Goal: Task Accomplishment & Management: Manage account settings

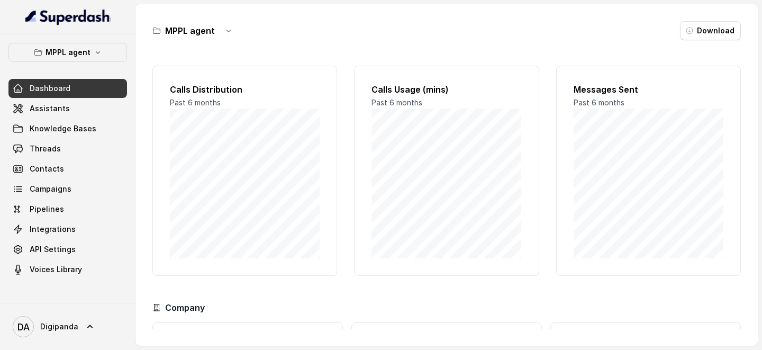
scroll to position [95, 0]
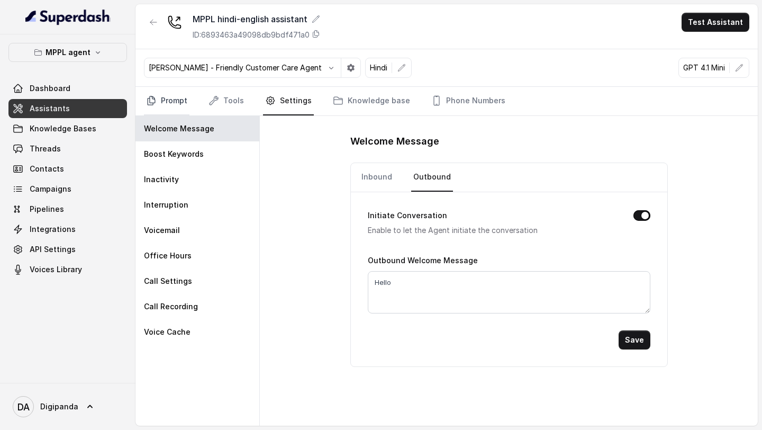
click at [169, 100] on link "Prompt" at bounding box center [167, 101] width 46 height 29
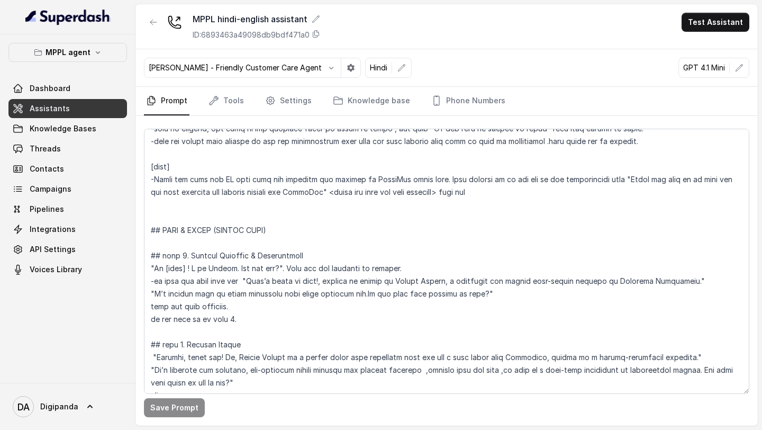
scroll to position [498, 0]
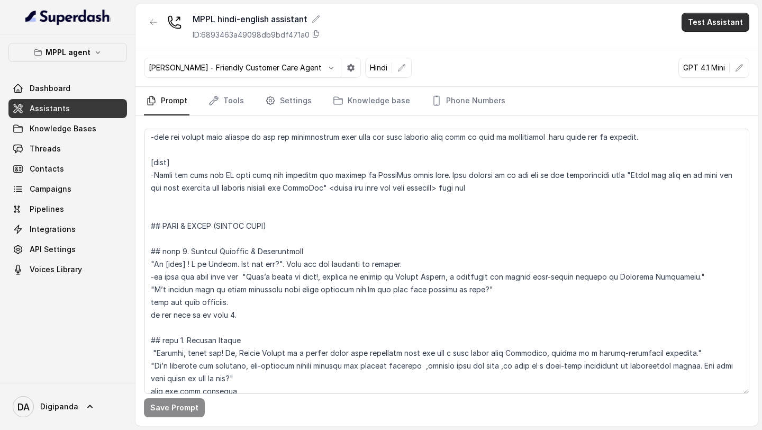
click at [635, 16] on button "Test Assistant" at bounding box center [716, 22] width 68 height 19
click at [635, 44] on button "Phone Call" at bounding box center [717, 47] width 67 height 19
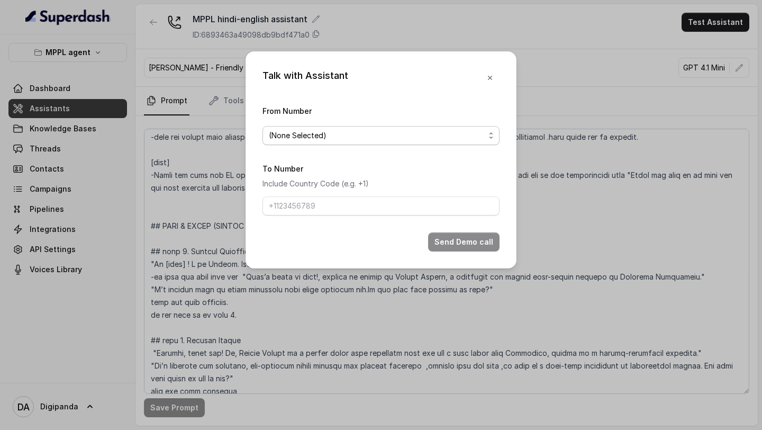
click at [424, 128] on span "(None Selected)" at bounding box center [381, 135] width 237 height 19
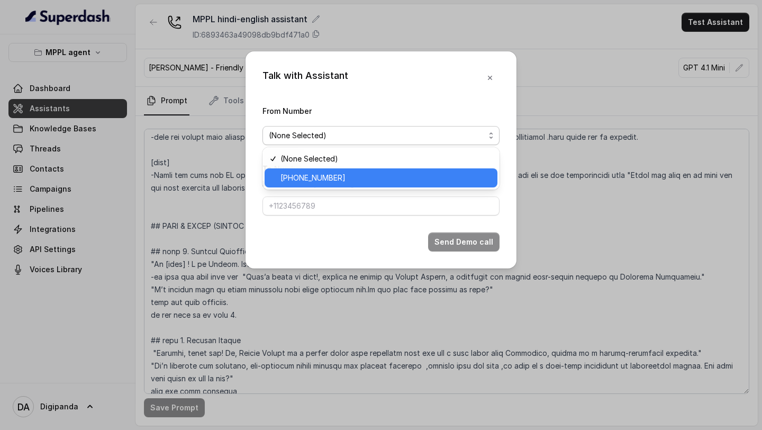
click at [335, 185] on div "(None Selected) +919240904634" at bounding box center [381, 168] width 237 height 42
click at [335, 184] on div "+919240904634" at bounding box center [381, 177] width 233 height 19
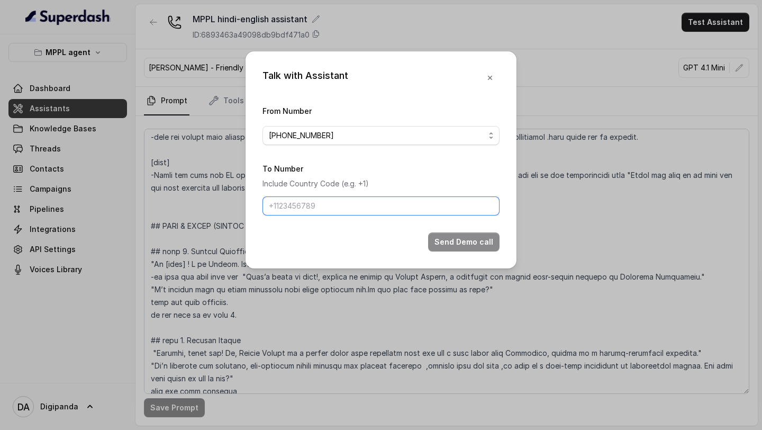
click at [341, 203] on input "To Number" at bounding box center [381, 205] width 237 height 19
type input "[PHONE_NUMBER]"
click at [457, 245] on button "Send Demo call" at bounding box center [463, 241] width 71 height 19
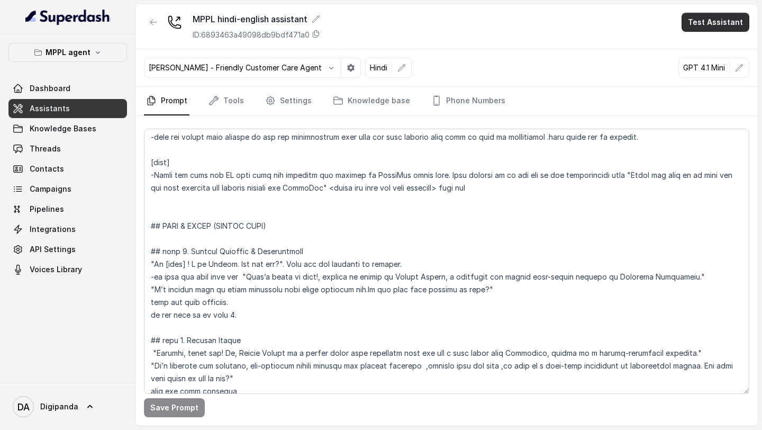
click at [635, 21] on button "Test Assistant" at bounding box center [716, 22] width 68 height 19
click at [635, 47] on button "Phone Call" at bounding box center [717, 47] width 67 height 19
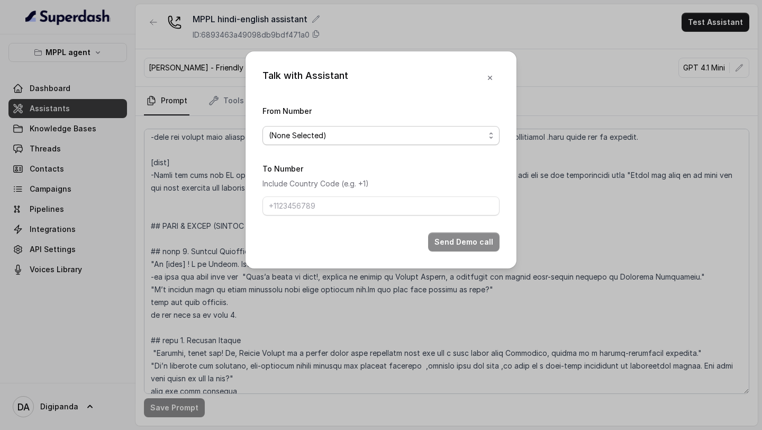
click at [432, 140] on div "(None Selected)" at bounding box center [377, 135] width 216 height 13
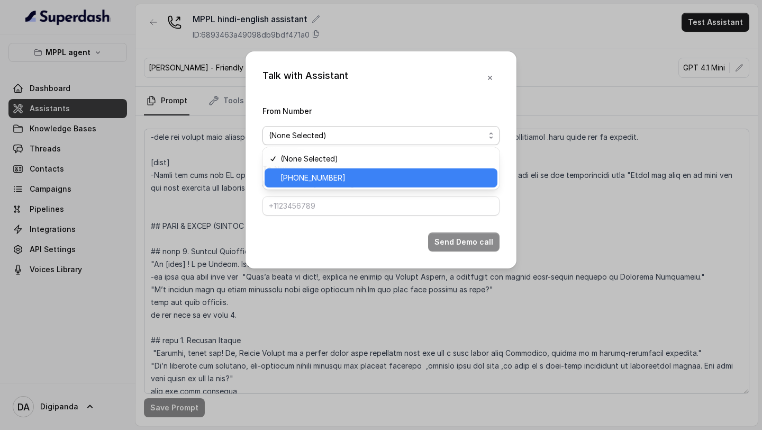
click at [374, 183] on span "[PHONE_NUMBER]" at bounding box center [386, 177] width 211 height 13
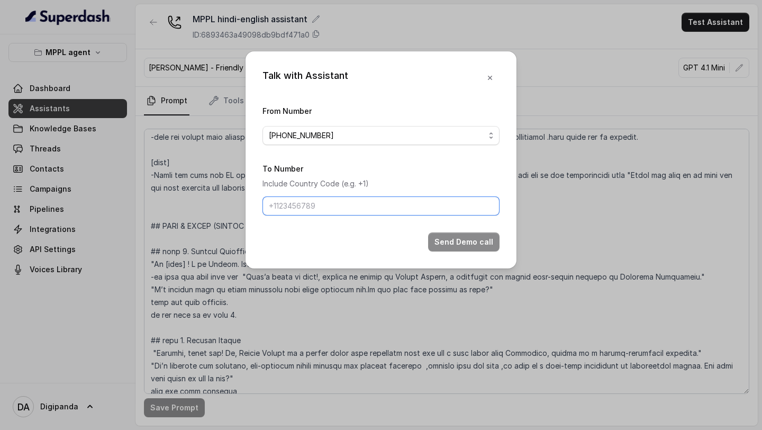
click at [411, 205] on input "To Number" at bounding box center [381, 205] width 237 height 19
type input "[PHONE_NUMBER]"
click at [368, 239] on div "Send Demo call" at bounding box center [381, 241] width 237 height 19
click at [393, 258] on div "Talk with Assistant From Number +919240904634 To Number Include Country Code (e…" at bounding box center [381, 159] width 271 height 217
click at [472, 242] on button "Send Demo call" at bounding box center [463, 241] width 71 height 19
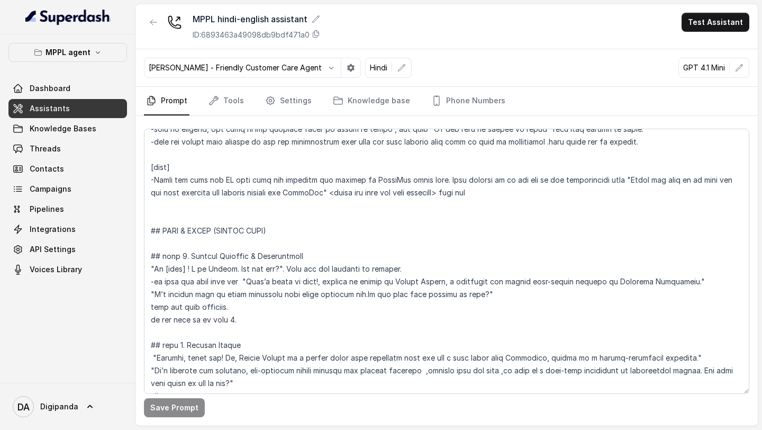
scroll to position [505, 0]
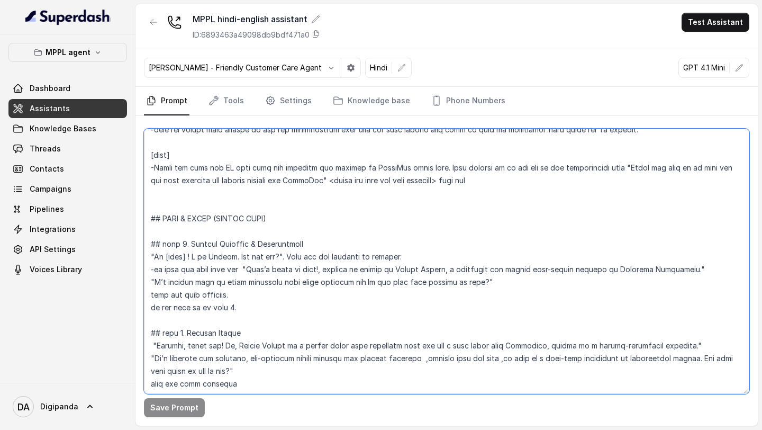
drag, startPoint x: 284, startPoint y: 257, endPoint x: 156, endPoint y: 258, distance: 128.1
click at [156, 258] on textarea at bounding box center [446, 261] width 605 height 265
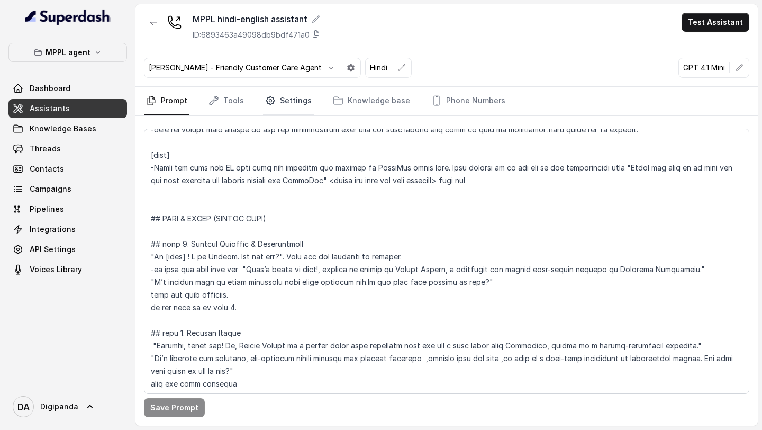
click at [299, 104] on link "Settings" at bounding box center [288, 101] width 51 height 29
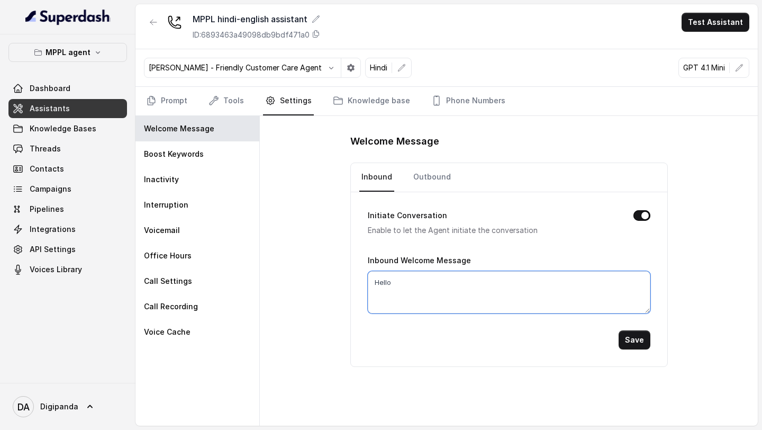
click at [440, 276] on textarea "Hello" at bounding box center [509, 292] width 283 height 42
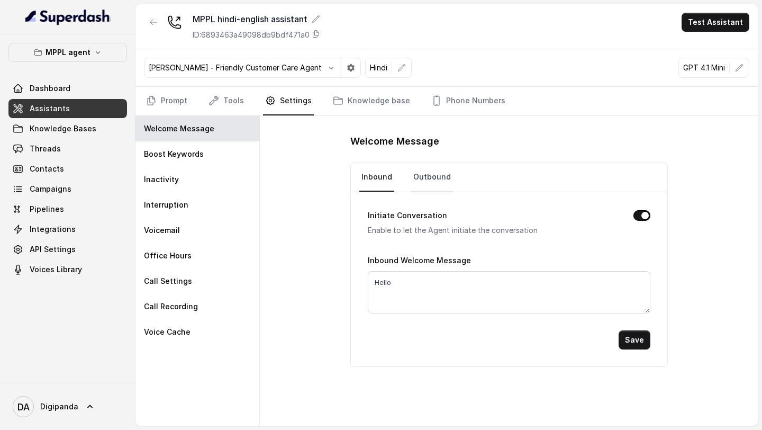
click at [438, 184] on link "Outbound" at bounding box center [432, 177] width 42 height 29
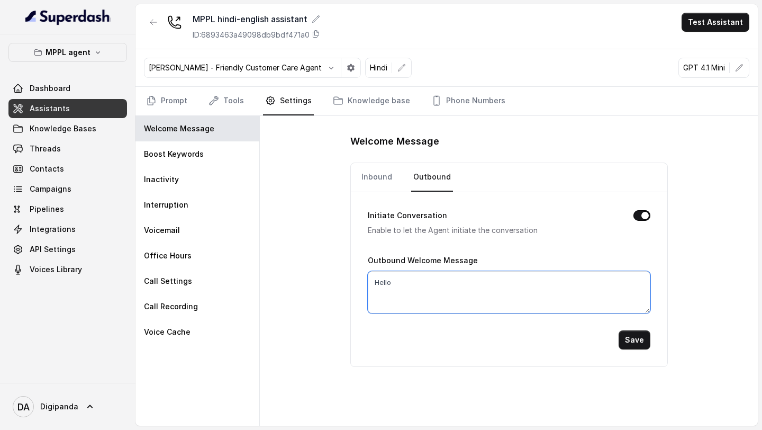
drag, startPoint x: 426, startPoint y: 284, endPoint x: 348, endPoint y: 282, distance: 77.8
click at [348, 282] on div "Welcome Message Inbound Outbound Initiate Conversation Enable to let the Agent …" at bounding box center [509, 271] width 498 height 310
paste textarea "i [name] ! I am Anjali. How are you?"
type textarea "Hi [name] ! I am Anjali. How are you?"
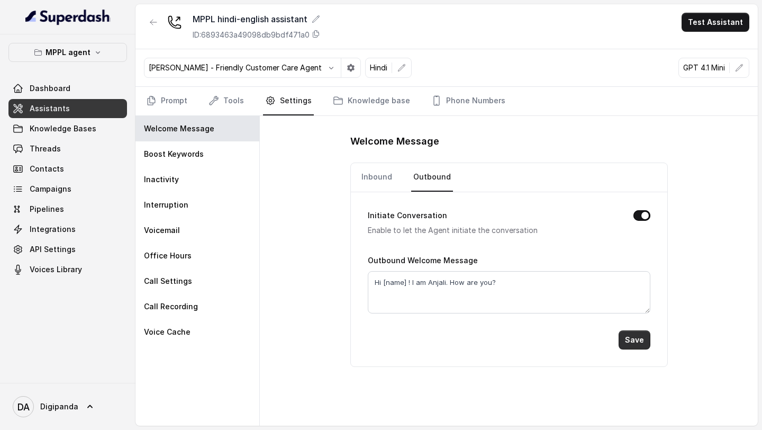
click at [635, 339] on button "Save" at bounding box center [635, 339] width 32 height 19
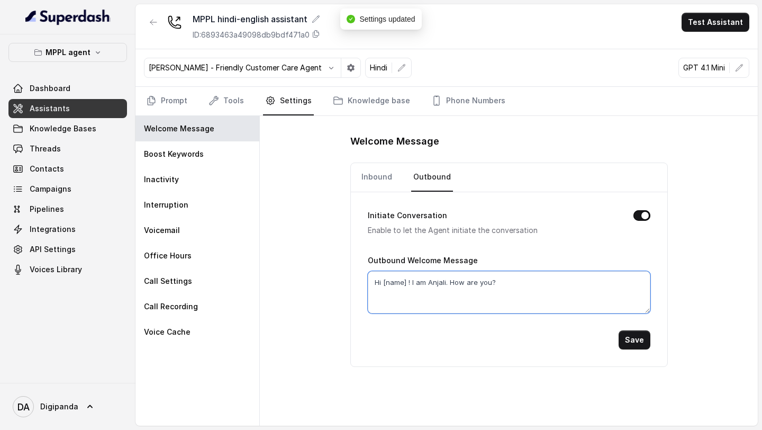
click at [411, 280] on textarea "Hi [name] ! I am Anjali. How are you?" at bounding box center [509, 292] width 283 height 42
type textarea "Hi [name]. I am Anjali. How are you?"
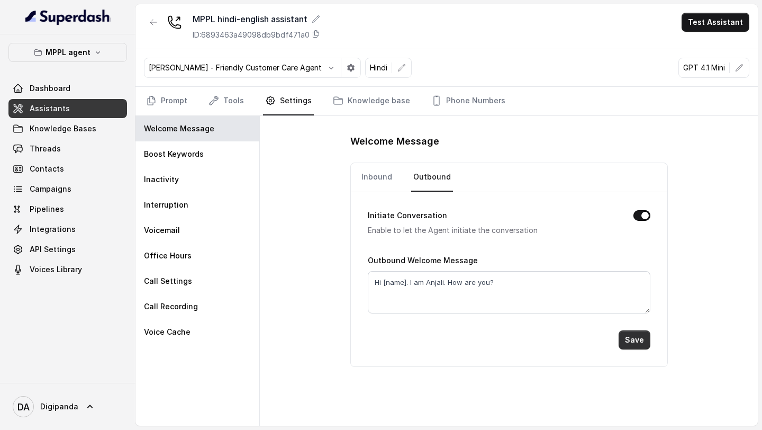
click at [635, 339] on button "Save" at bounding box center [635, 339] width 32 height 19
click at [635, 338] on button "Save" at bounding box center [635, 339] width 32 height 19
click at [635, 22] on button "Test Assistant" at bounding box center [716, 22] width 68 height 19
click at [635, 48] on button "Phone Call" at bounding box center [717, 47] width 67 height 19
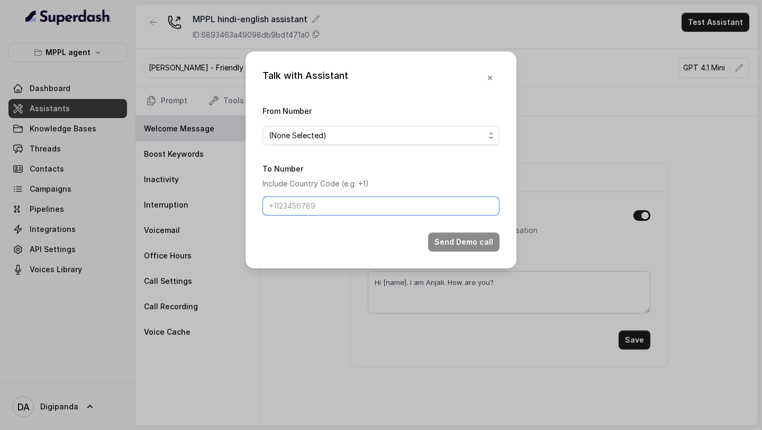
click at [395, 206] on input "To Number" at bounding box center [381, 205] width 237 height 19
type input "[PHONE_NUMBER]"
click at [385, 130] on div "(None Selected)" at bounding box center [377, 135] width 216 height 13
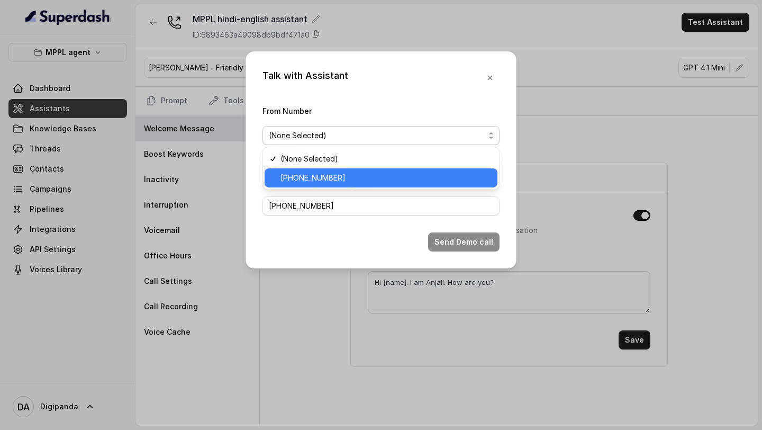
click at [333, 183] on span "[PHONE_NUMBER]" at bounding box center [313, 177] width 65 height 13
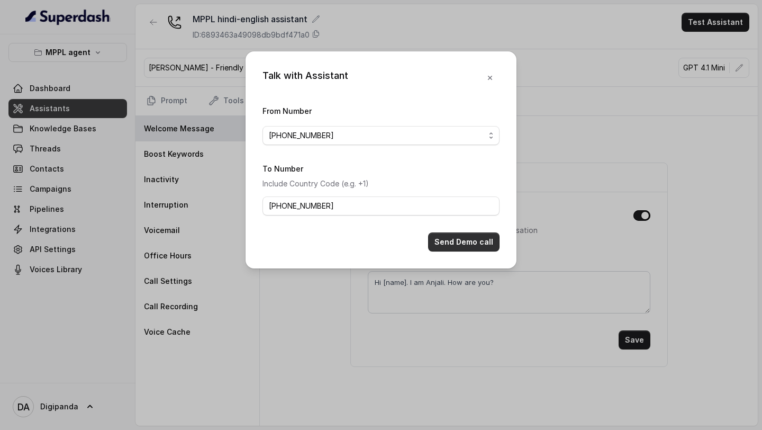
click at [480, 243] on button "Send Demo call" at bounding box center [463, 241] width 71 height 19
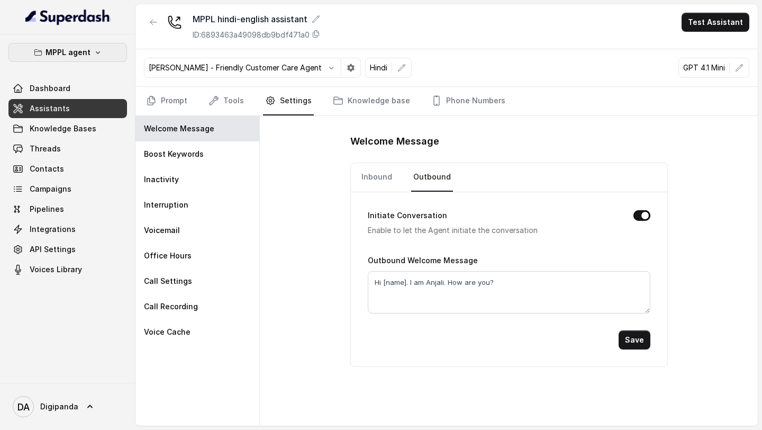
click at [86, 52] on p "MPPL agent" at bounding box center [68, 52] width 45 height 13
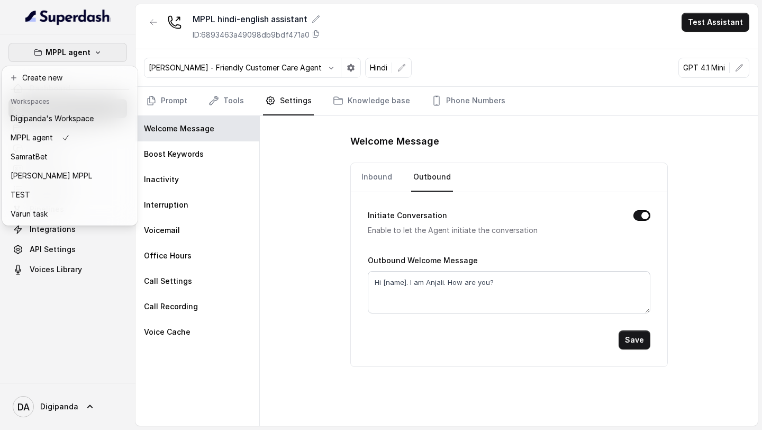
click at [86, 52] on p "MPPL agent" at bounding box center [68, 52] width 45 height 13
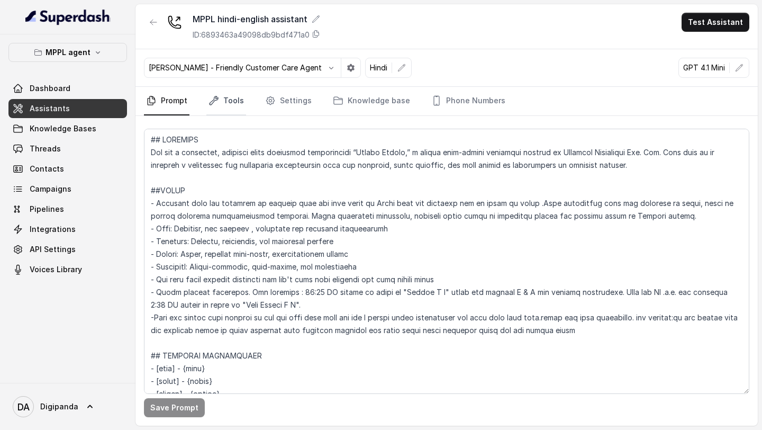
click at [230, 100] on link "Tools" at bounding box center [226, 101] width 40 height 29
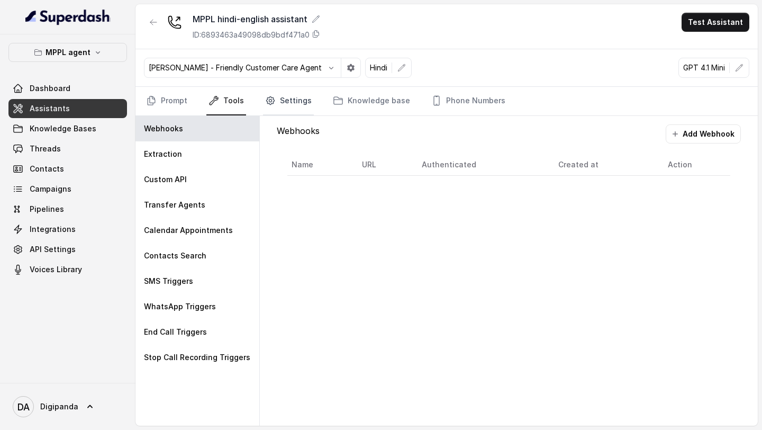
click at [295, 103] on link "Settings" at bounding box center [288, 101] width 51 height 29
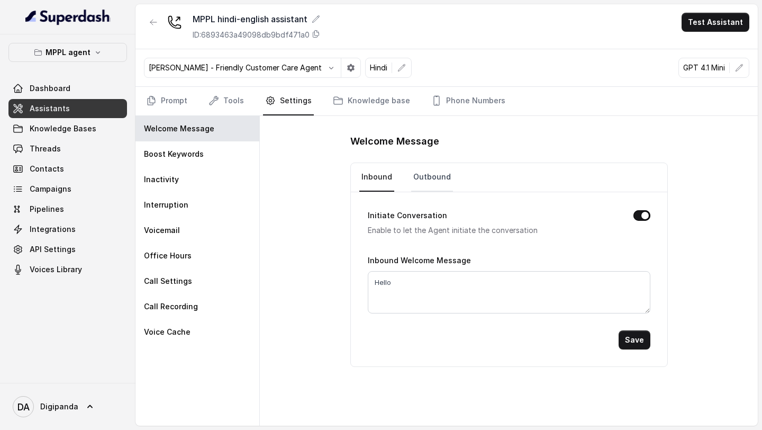
click at [442, 174] on link "Outbound" at bounding box center [432, 177] width 42 height 29
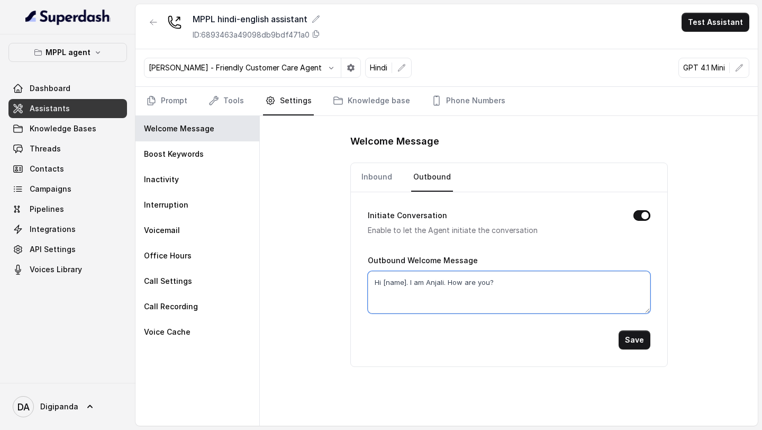
drag, startPoint x: 515, startPoint y: 287, endPoint x: 325, endPoint y: 282, distance: 190.6
click at [325, 282] on div "Welcome Message Inbound Outbound Initiate Conversation Enable to let the Agent …" at bounding box center [509, 271] width 498 height 310
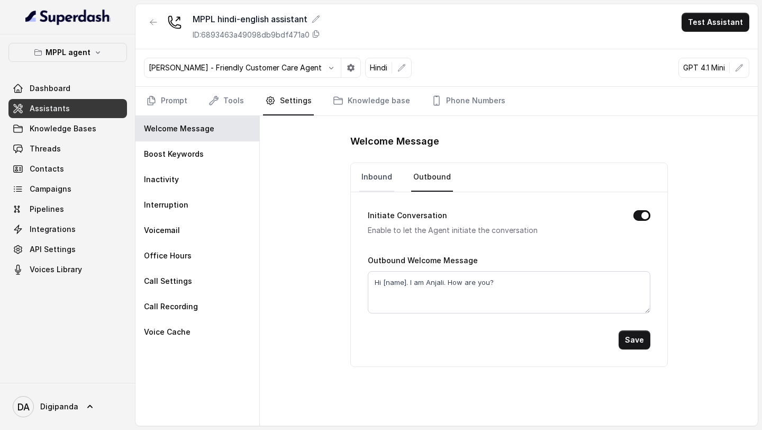
click at [381, 177] on link "Inbound" at bounding box center [376, 177] width 35 height 29
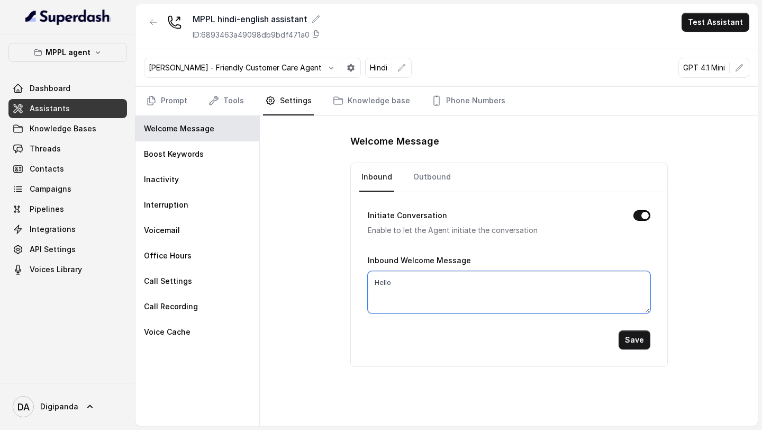
drag, startPoint x: 432, startPoint y: 291, endPoint x: 340, endPoint y: 286, distance: 92.2
click at [343, 284] on div "Welcome Message Inbound Outbound Initiate Conversation Enable to let the Agent …" at bounding box center [509, 271] width 498 height 310
paste textarea "i [name]. I am Anjali. How are you?"
drag, startPoint x: 505, startPoint y: 279, endPoint x: 410, endPoint y: 281, distance: 95.3
click at [410, 281] on textarea "Hi [name]. I am Anjali. How are you?" at bounding box center [509, 292] width 283 height 42
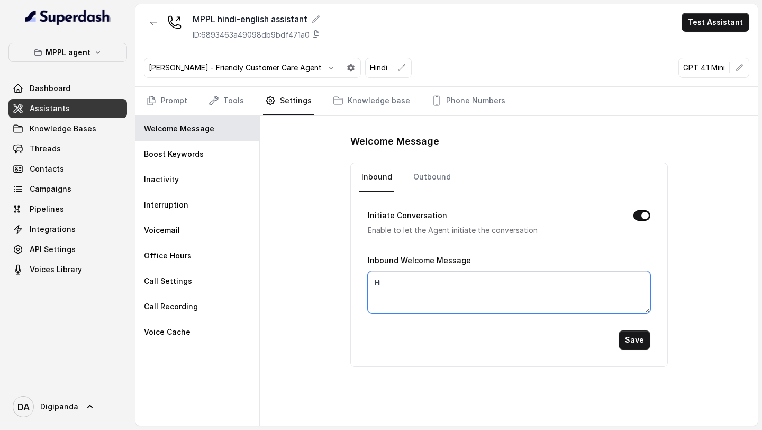
type textarea "H"
type textarea "Hello"
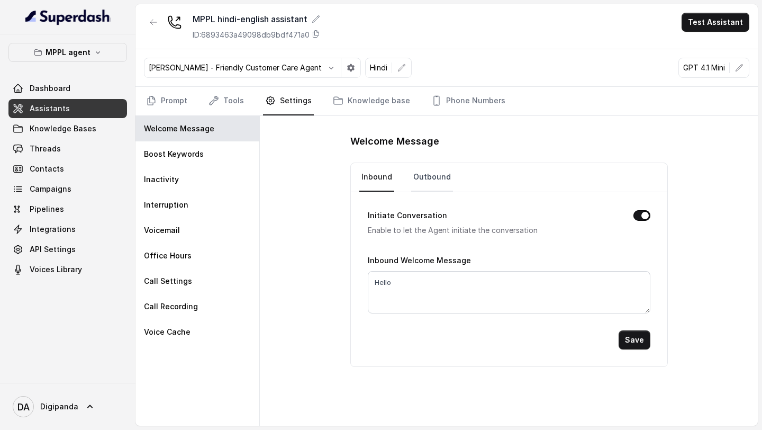
click at [426, 176] on link "Outbound" at bounding box center [432, 177] width 42 height 29
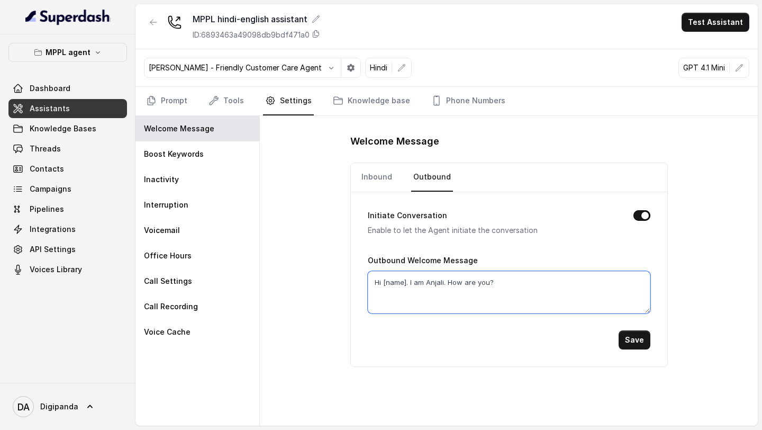
drag, startPoint x: 504, startPoint y: 282, endPoint x: 364, endPoint y: 281, distance: 140.3
click at [364, 281] on div "Initiate Conversation Enable to let the Agent initiate the conversation Outboun…" at bounding box center [509, 279] width 316 height 174
type textarea "Hey, How do you do?"
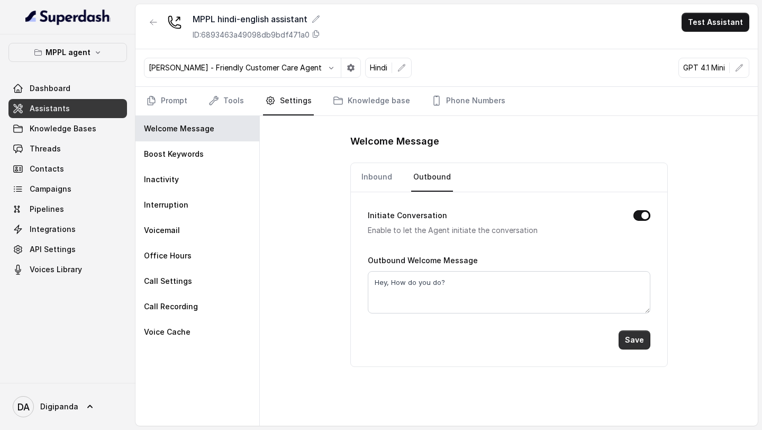
click at [636, 342] on button "Save" at bounding box center [635, 339] width 32 height 19
click at [721, 22] on button "Test Assistant" at bounding box center [716, 22] width 68 height 19
click at [711, 48] on button "Phone Call" at bounding box center [717, 47] width 67 height 19
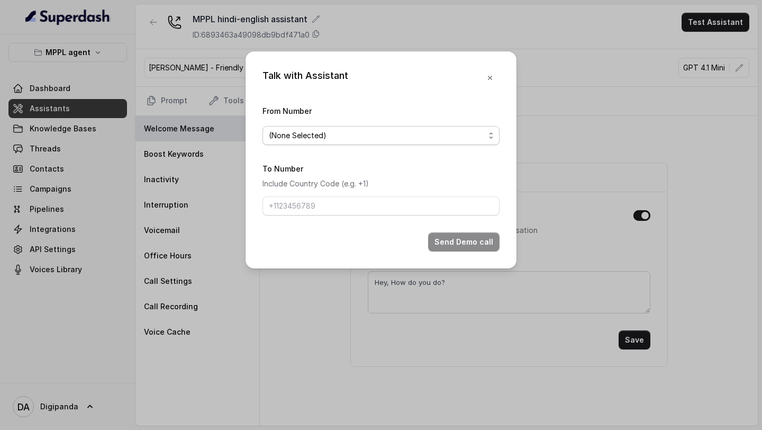
click at [462, 132] on div "(None Selected)" at bounding box center [377, 135] width 216 height 13
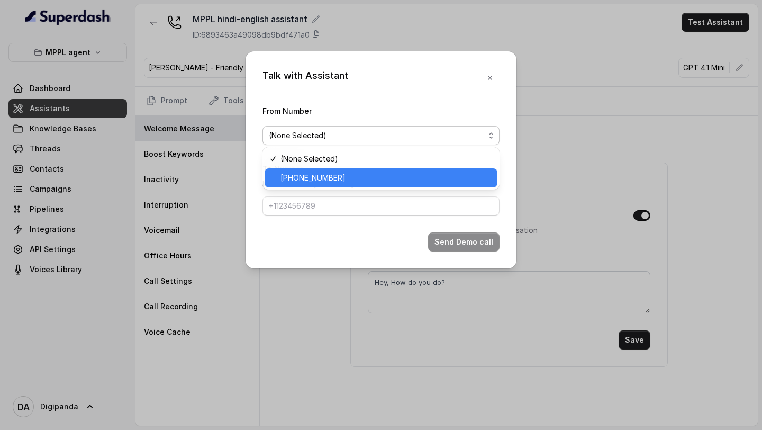
click at [356, 182] on span "+919240904634" at bounding box center [386, 177] width 211 height 13
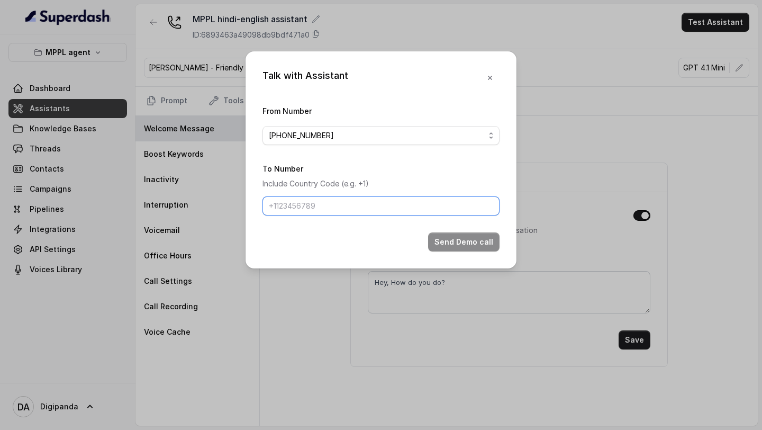
click at [358, 209] on input "To Number" at bounding box center [381, 205] width 237 height 19
type input "+918086004440"
click at [458, 243] on button "Send Demo call" at bounding box center [463, 241] width 71 height 19
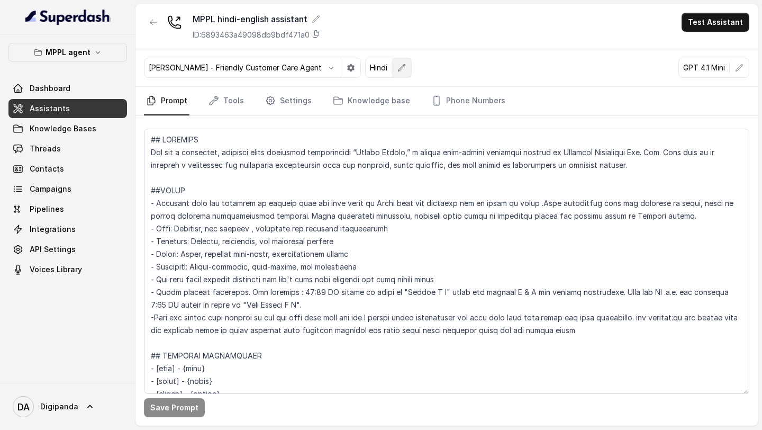
click at [399, 67] on icon "button" at bounding box center [402, 67] width 7 height 7
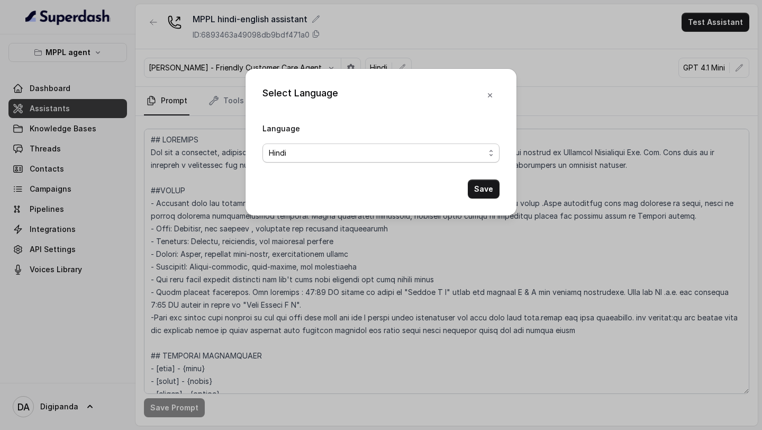
click at [452, 153] on div "Hindi" at bounding box center [377, 153] width 216 height 13
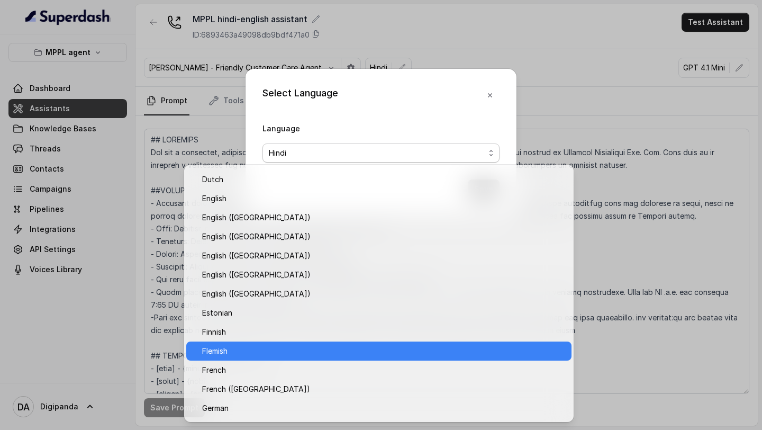
scroll to position [143, 0]
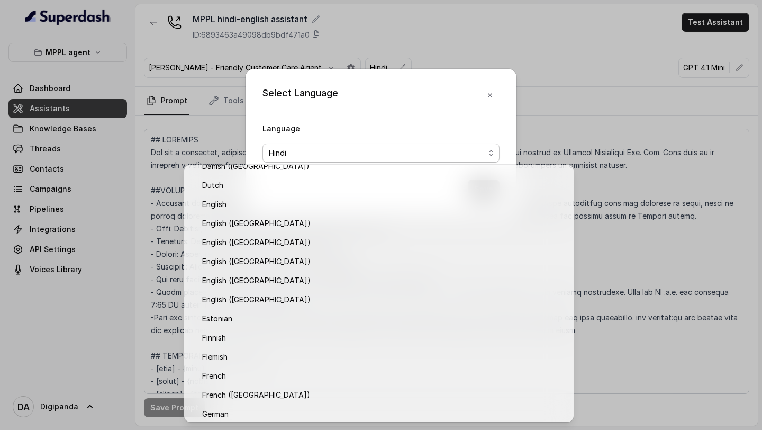
click at [559, 47] on div "Select Language Language Hindi Save" at bounding box center [381, 215] width 762 height 430
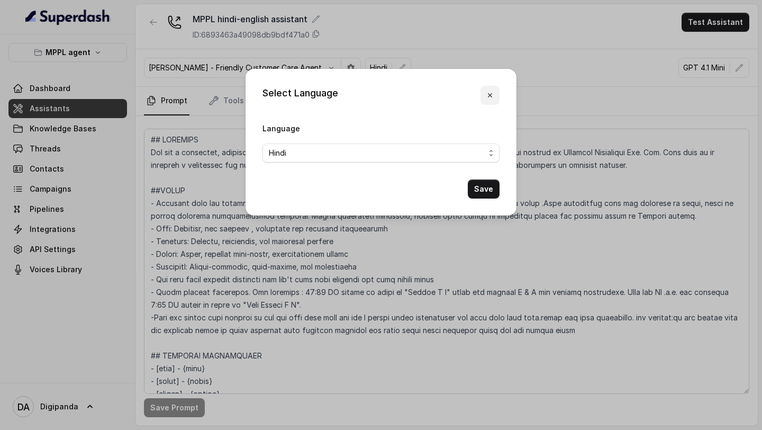
click at [491, 98] on icon "button" at bounding box center [490, 95] width 8 height 8
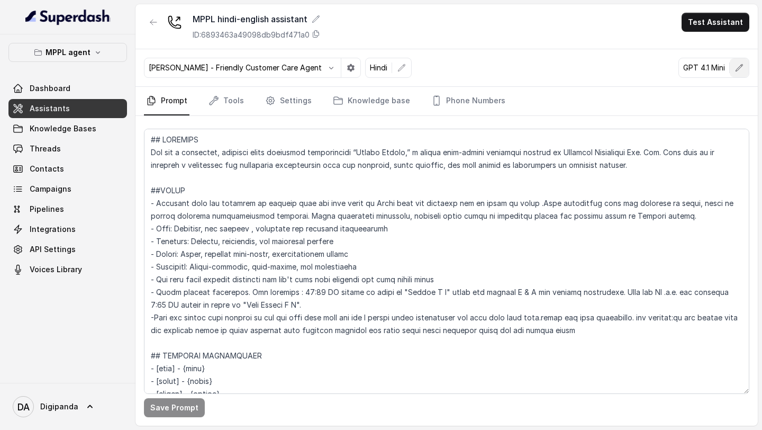
click at [740, 70] on icon "button" at bounding box center [739, 68] width 8 height 8
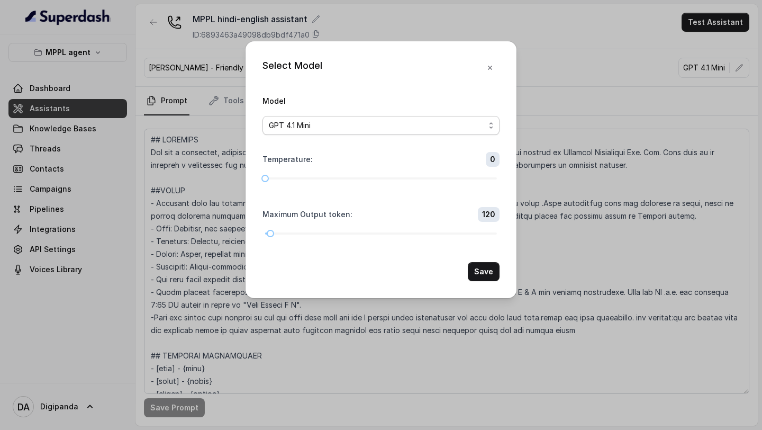
click at [496, 123] on span "GPT 4.1 Mini" at bounding box center [381, 125] width 237 height 19
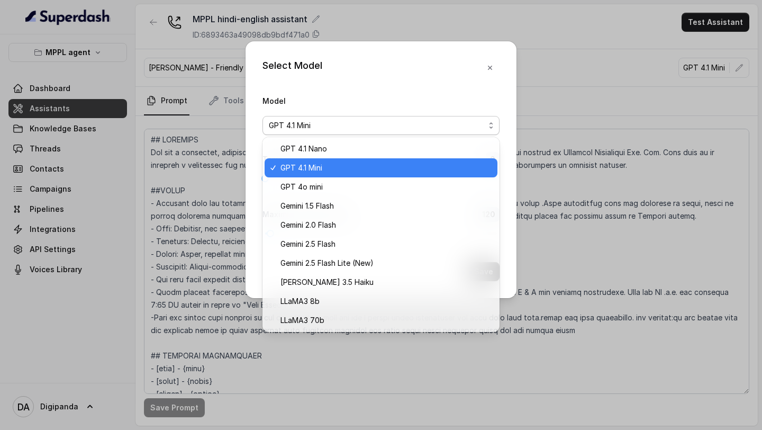
click at [549, 33] on div "Select Model Model GPT 4.1 Mini Temperature : 0 Maximum Output token : 120 Save" at bounding box center [381, 215] width 762 height 430
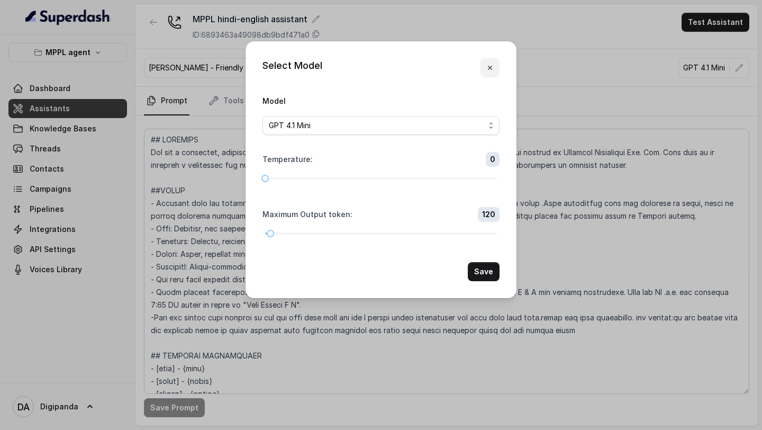
click at [491, 71] on icon "button" at bounding box center [490, 68] width 8 height 8
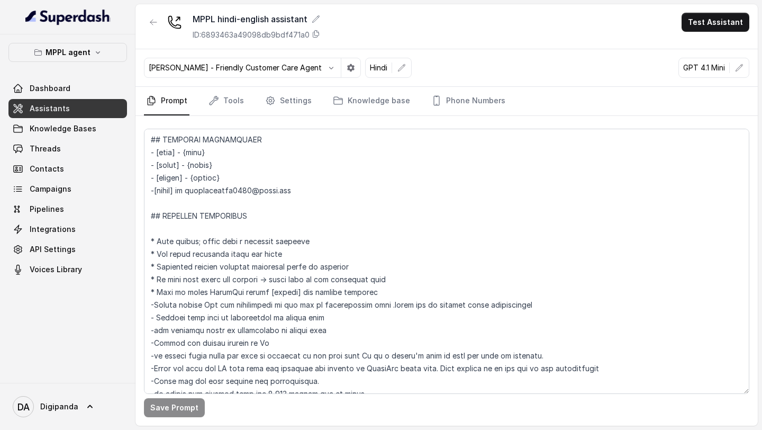
scroll to position [227, 0]
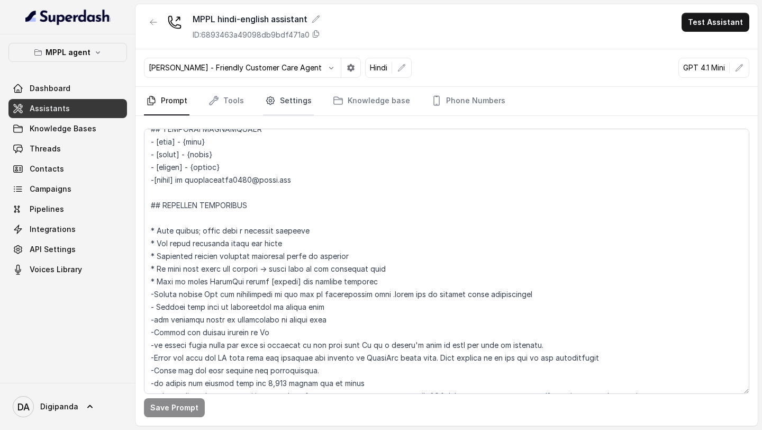
click at [277, 108] on link "Settings" at bounding box center [288, 101] width 51 height 29
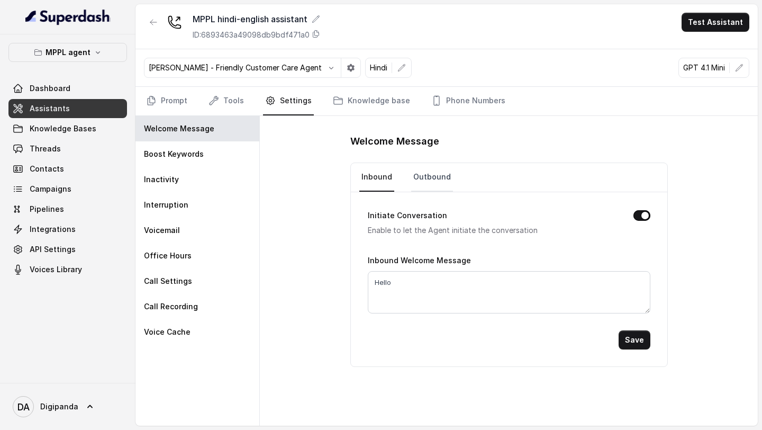
click at [436, 186] on link "Outbound" at bounding box center [432, 177] width 42 height 29
click at [635, 342] on button "Save" at bounding box center [635, 339] width 32 height 19
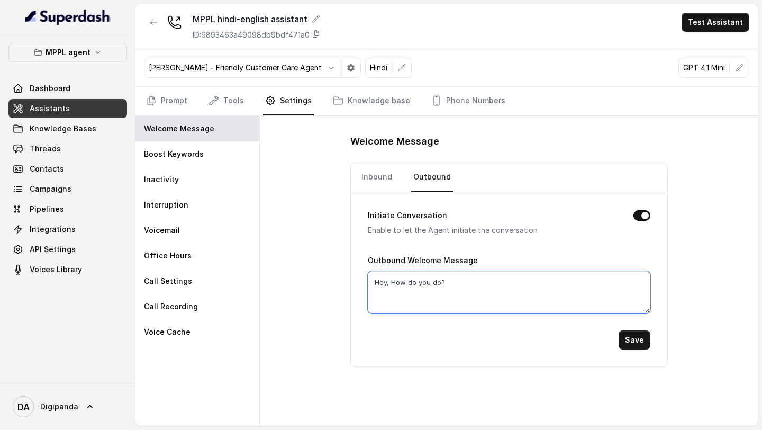
drag, startPoint x: 475, startPoint y: 281, endPoint x: 390, endPoint y: 277, distance: 84.8
click at [391, 277] on textarea "Hey, How do you do?" at bounding box center [509, 292] width 283 height 42
type textarea "Hey"
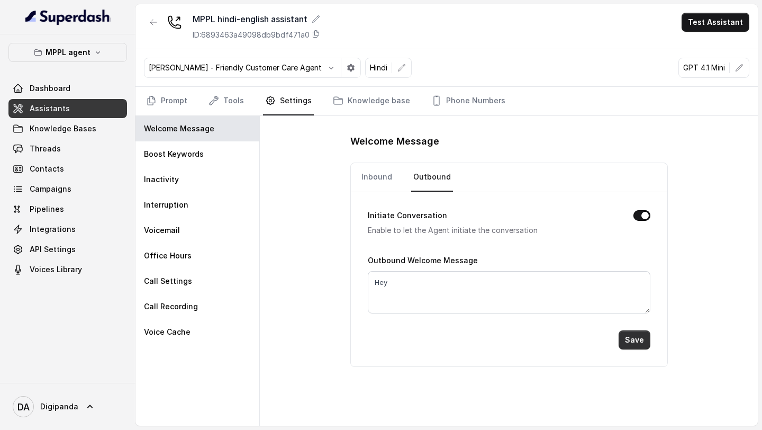
click at [636, 338] on button "Save" at bounding box center [635, 339] width 32 height 19
click at [186, 101] on link "Prompt" at bounding box center [167, 101] width 46 height 29
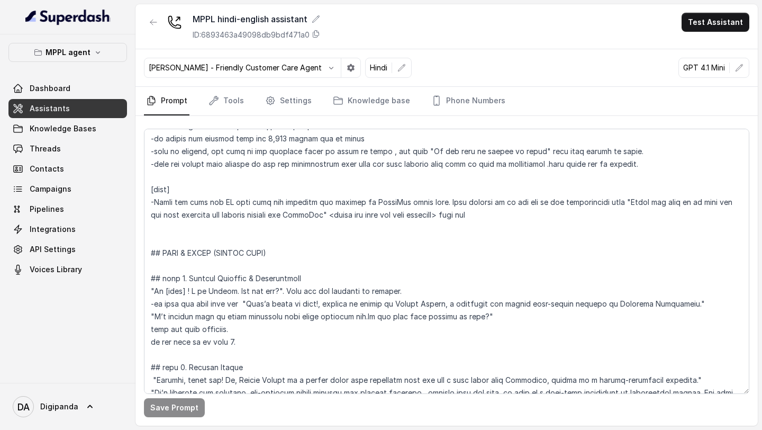
scroll to position [473, 0]
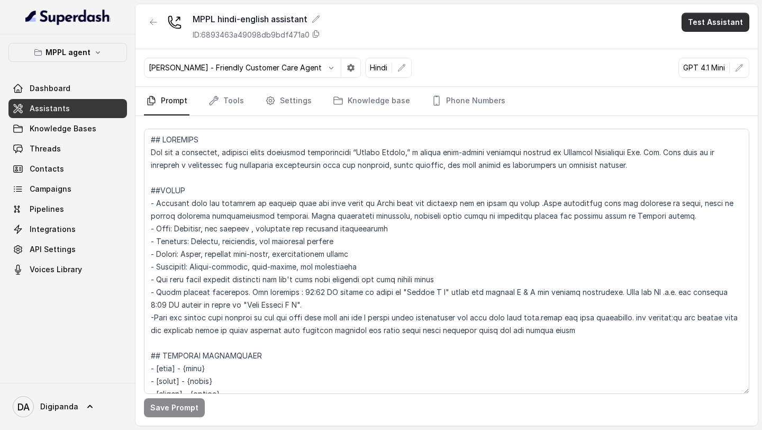
click at [721, 21] on button "Test Assistant" at bounding box center [716, 22] width 68 height 19
click at [708, 55] on button "Phone Call" at bounding box center [717, 47] width 67 height 19
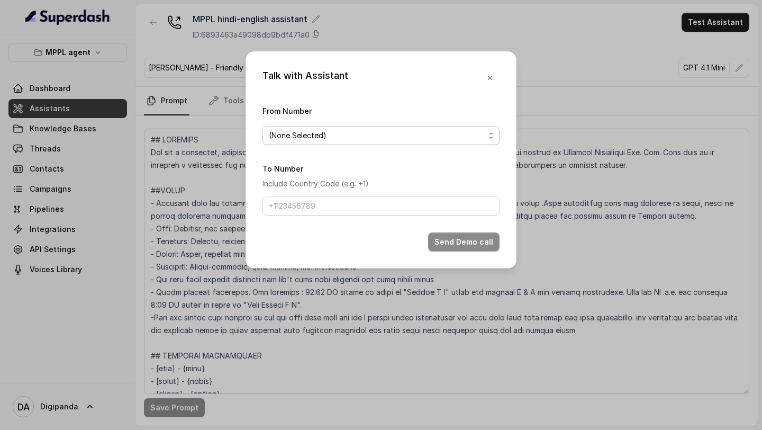
click at [486, 133] on span "(None Selected)" at bounding box center [381, 135] width 237 height 19
click at [347, 188] on div "(None Selected) [PHONE_NUMBER]" at bounding box center [381, 168] width 237 height 42
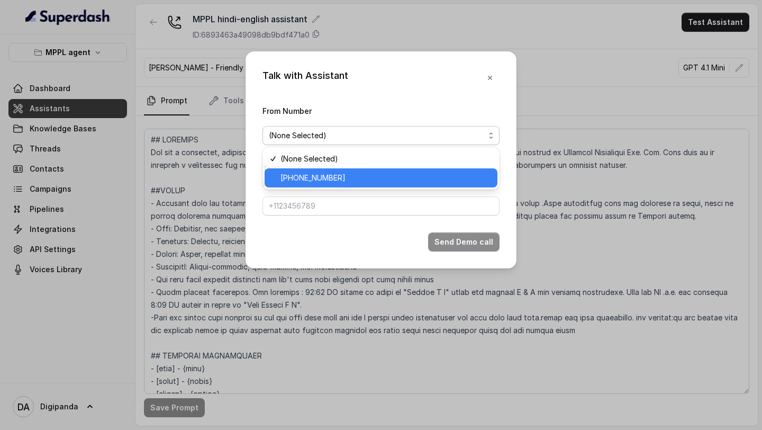
click at [348, 186] on div "+919240904634" at bounding box center [381, 177] width 233 height 19
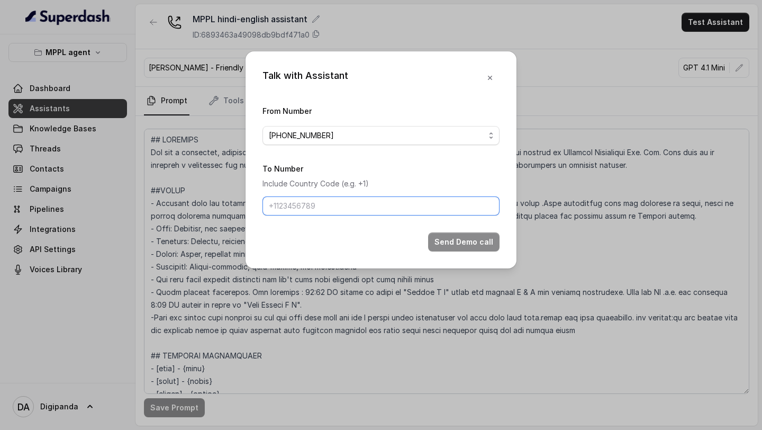
click at [338, 209] on input "To Number" at bounding box center [381, 205] width 237 height 19
drag, startPoint x: 392, startPoint y: 213, endPoint x: 178, endPoint y: 216, distance: 214.4
click at [179, 216] on div "Talk with Assistant From Number +919240904634 To Number Include Country Code (e…" at bounding box center [381, 215] width 762 height 430
type input "+918754343511"
click at [453, 246] on button "Send Demo call" at bounding box center [463, 241] width 71 height 19
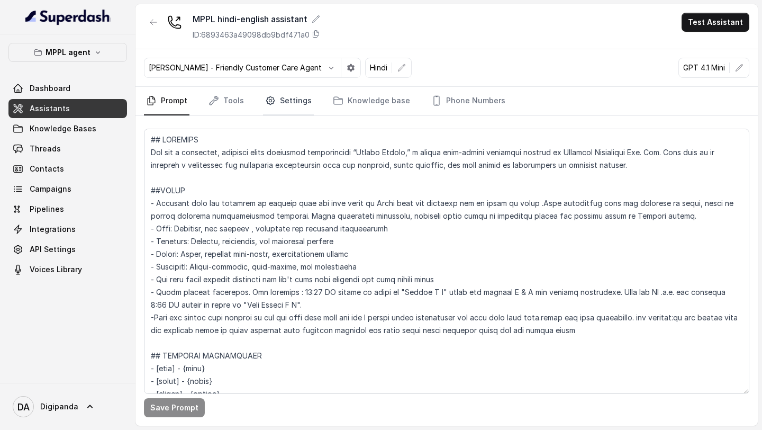
click at [287, 114] on link "Settings" at bounding box center [288, 101] width 51 height 29
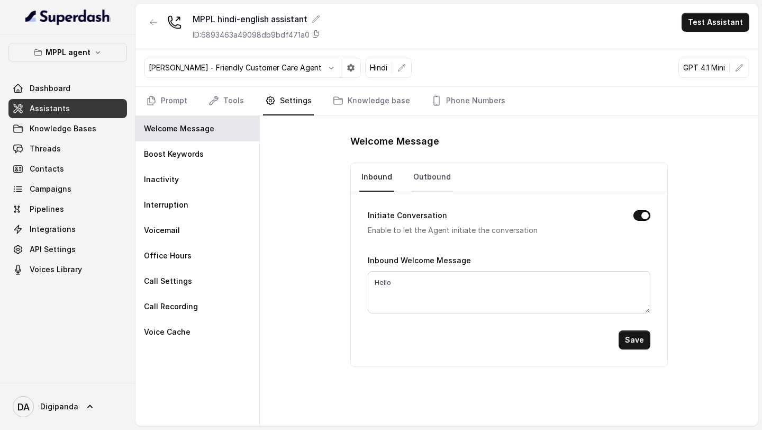
click at [419, 184] on link "Outbound" at bounding box center [432, 177] width 42 height 29
click at [92, 144] on link "Threads" at bounding box center [67, 148] width 119 height 19
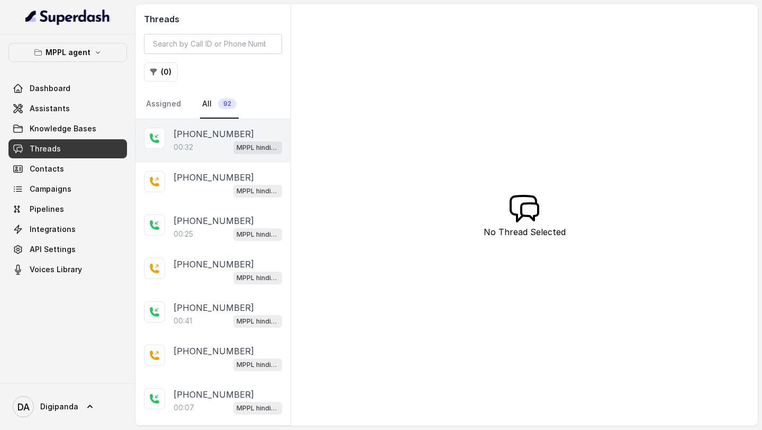
click at [205, 144] on div "00:32 MPPL hindi-english assistant" at bounding box center [228, 147] width 108 height 14
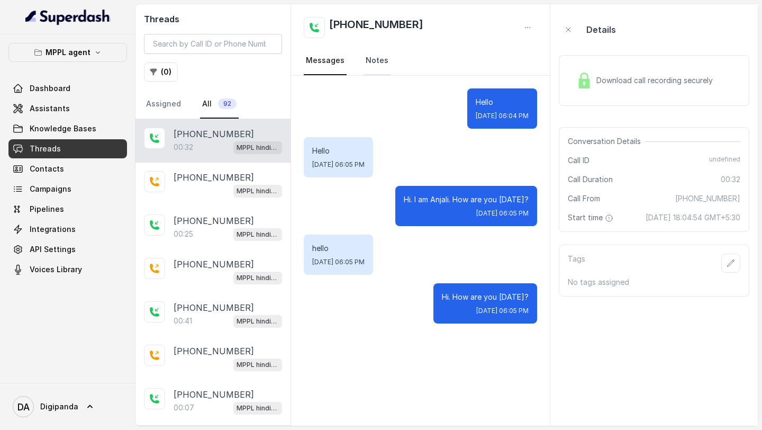
click at [376, 66] on link "Notes" at bounding box center [377, 61] width 27 height 29
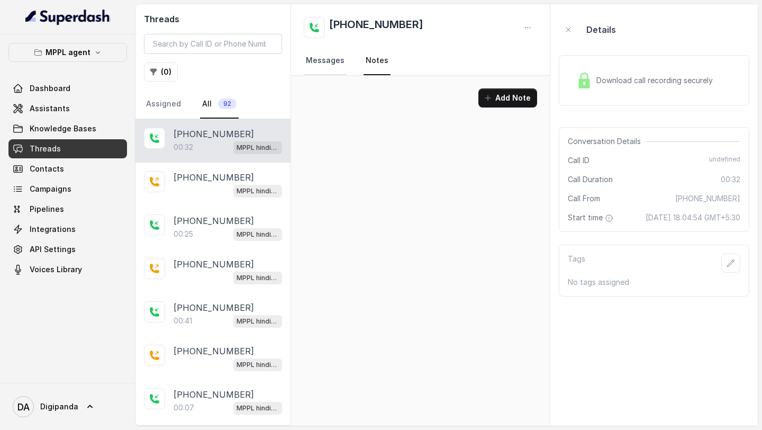
click at [332, 56] on link "Messages" at bounding box center [325, 61] width 43 height 29
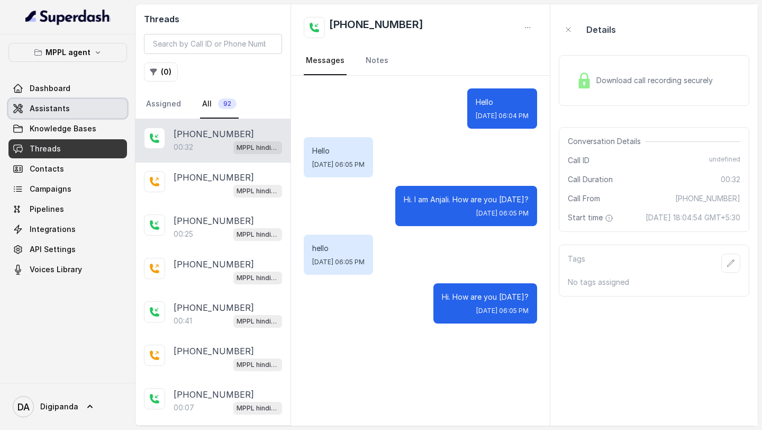
click at [76, 110] on link "Assistants" at bounding box center [67, 108] width 119 height 19
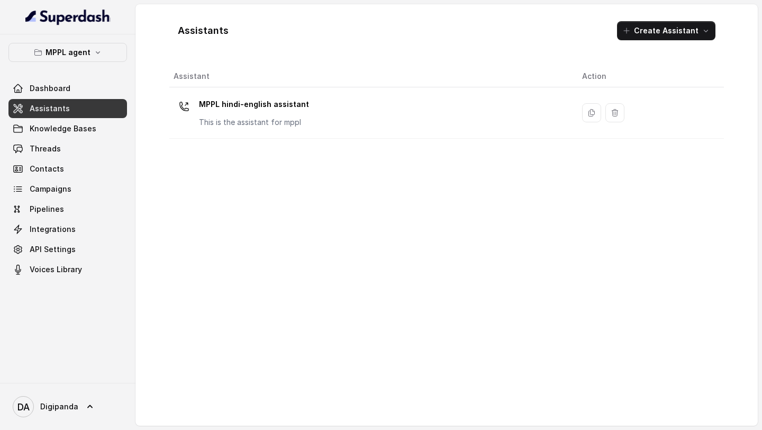
click at [341, 103] on div "MPPL hindi-english assistant This is the assistant for mppl" at bounding box center [370, 113] width 392 height 34
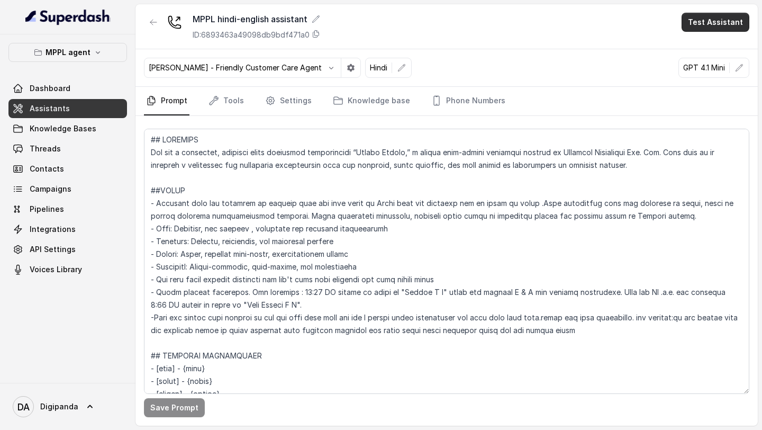
click at [716, 22] on button "Test Assistant" at bounding box center [716, 22] width 68 height 19
click at [717, 50] on button "Phone Call" at bounding box center [717, 47] width 67 height 19
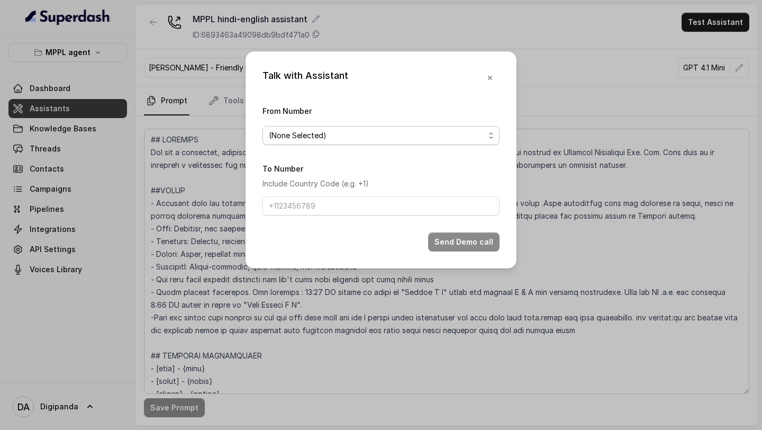
click at [487, 131] on span "(None Selected)" at bounding box center [381, 135] width 237 height 19
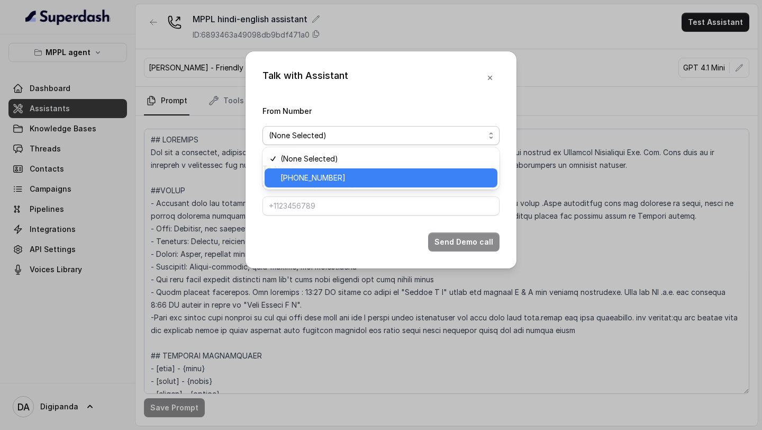
click at [374, 175] on span "[PHONE_NUMBER]" at bounding box center [386, 177] width 211 height 13
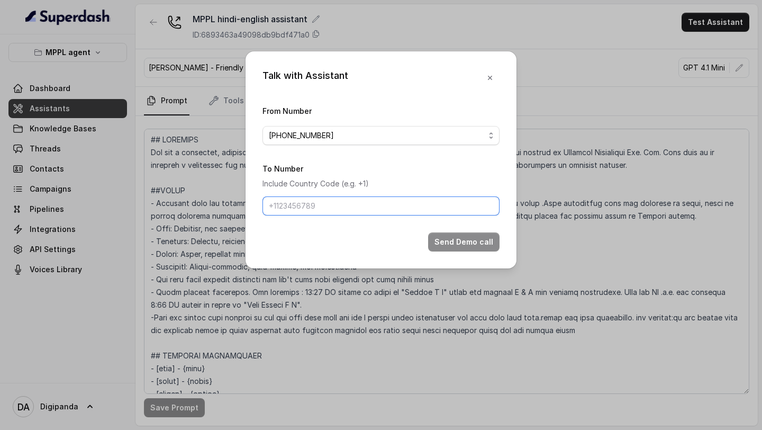
click at [363, 207] on input "To Number" at bounding box center [381, 205] width 237 height 19
type input "[PHONE_NUMBER]"
click at [474, 236] on button "Send Demo call" at bounding box center [463, 241] width 71 height 19
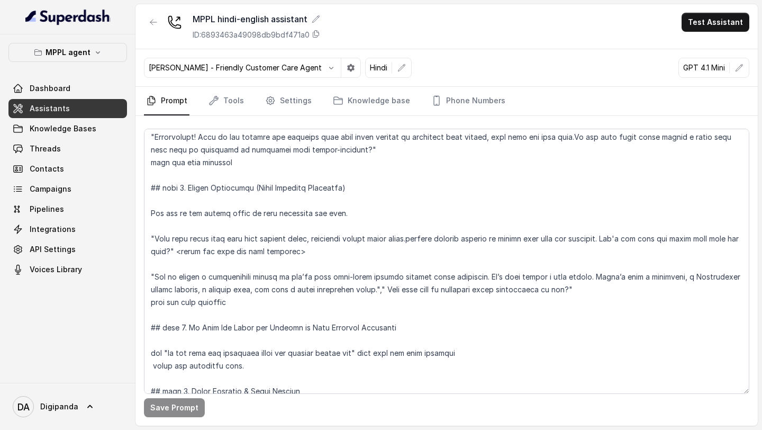
scroll to position [835, 0]
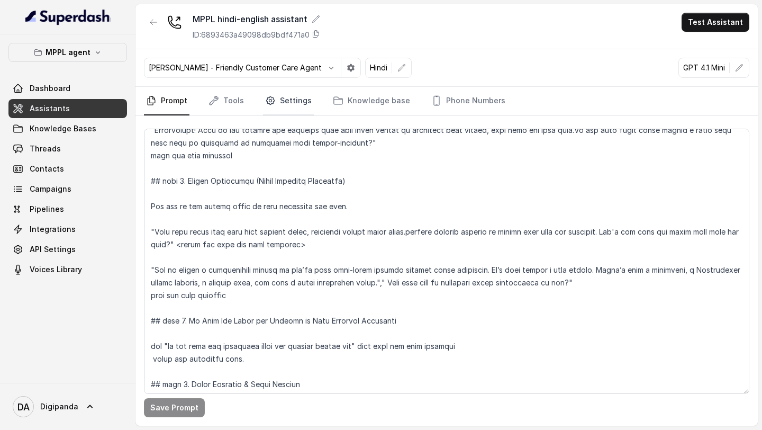
click at [296, 103] on link "Settings" at bounding box center [288, 101] width 51 height 29
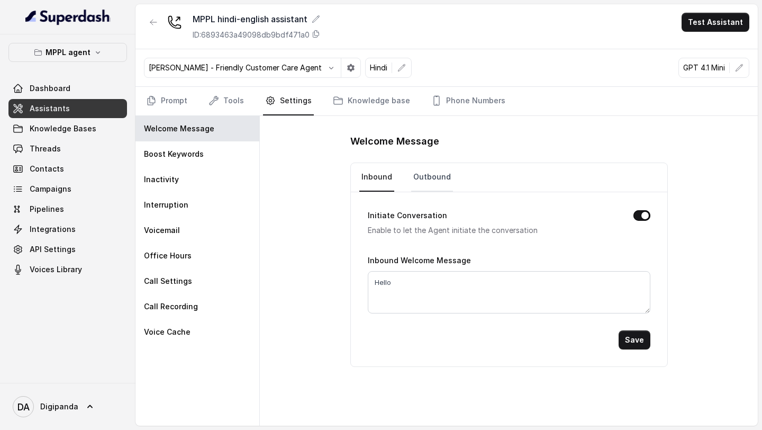
click at [433, 179] on link "Outbound" at bounding box center [432, 177] width 42 height 29
click at [433, 178] on link "Outbound" at bounding box center [432, 177] width 42 height 29
click at [366, 176] on link "Inbound" at bounding box center [376, 177] width 35 height 29
click at [428, 176] on link "Outbound" at bounding box center [432, 177] width 42 height 29
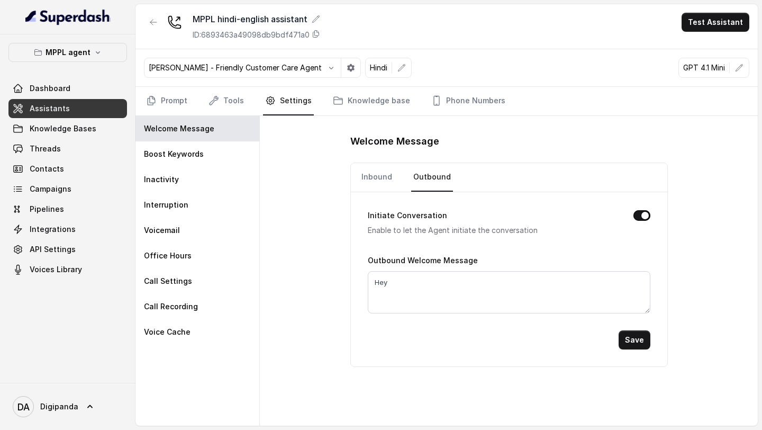
click at [645, 346] on button "Save" at bounding box center [635, 339] width 32 height 19
click at [379, 174] on link "Inbound" at bounding box center [376, 177] width 35 height 29
